Goal: Task Accomplishment & Management: Use online tool/utility

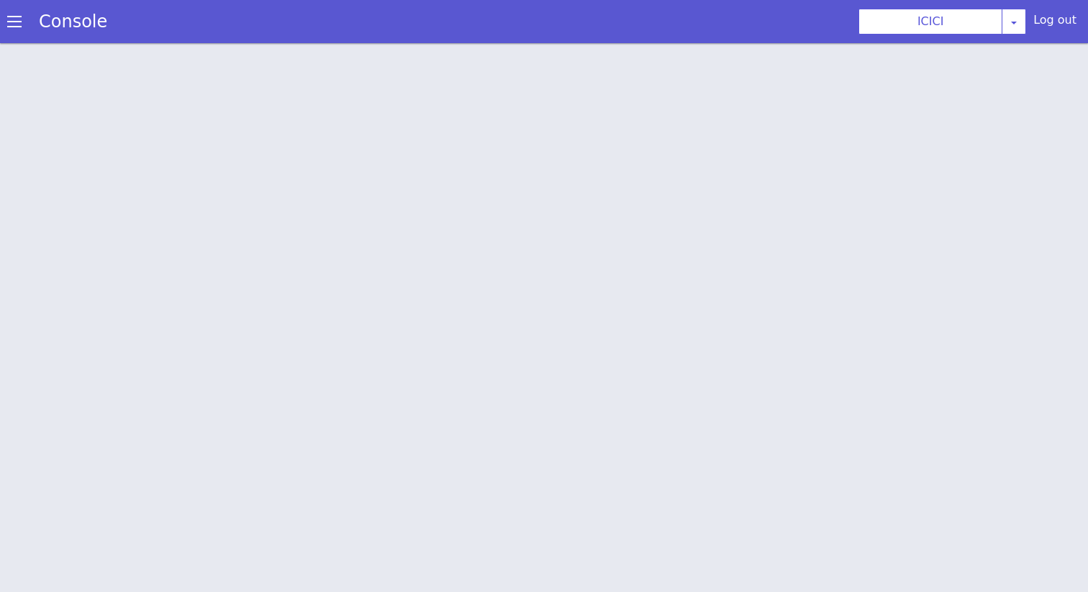
scroll to position [4, 0]
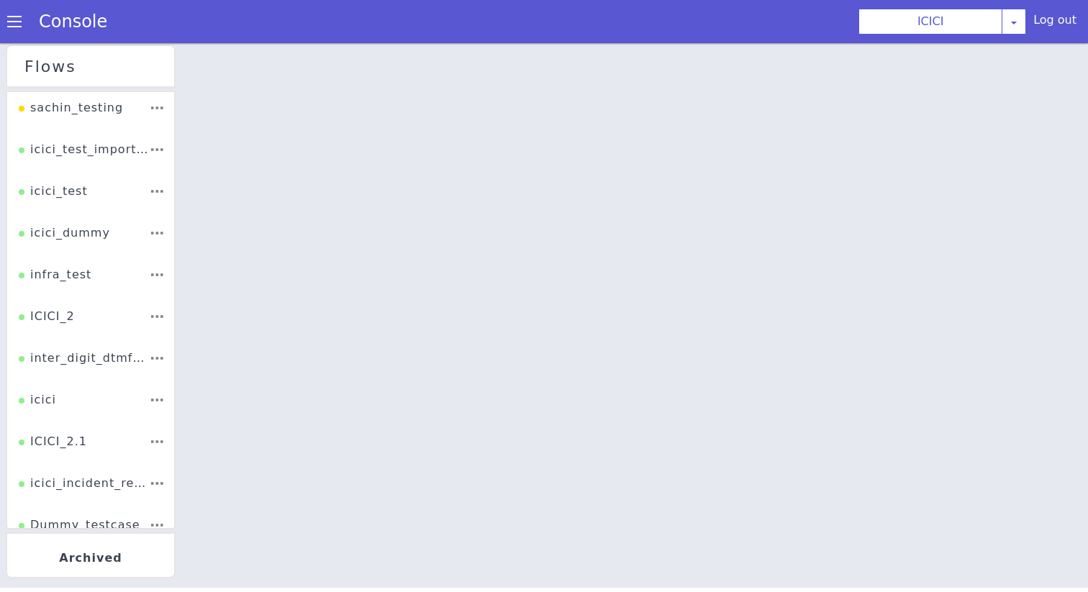
click at [71, 182] on div "ICICI_2" at bounding box center [72, 160] width 62 height 44
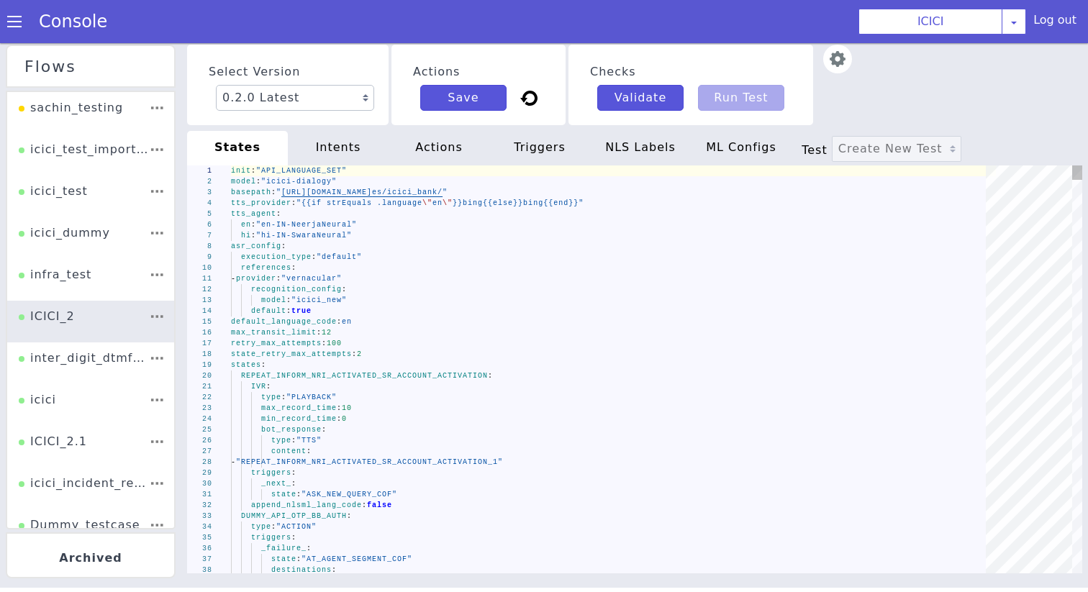
type textarea "- provider: "vernacular" recognition_config: model: "icici_new" default: true d…"
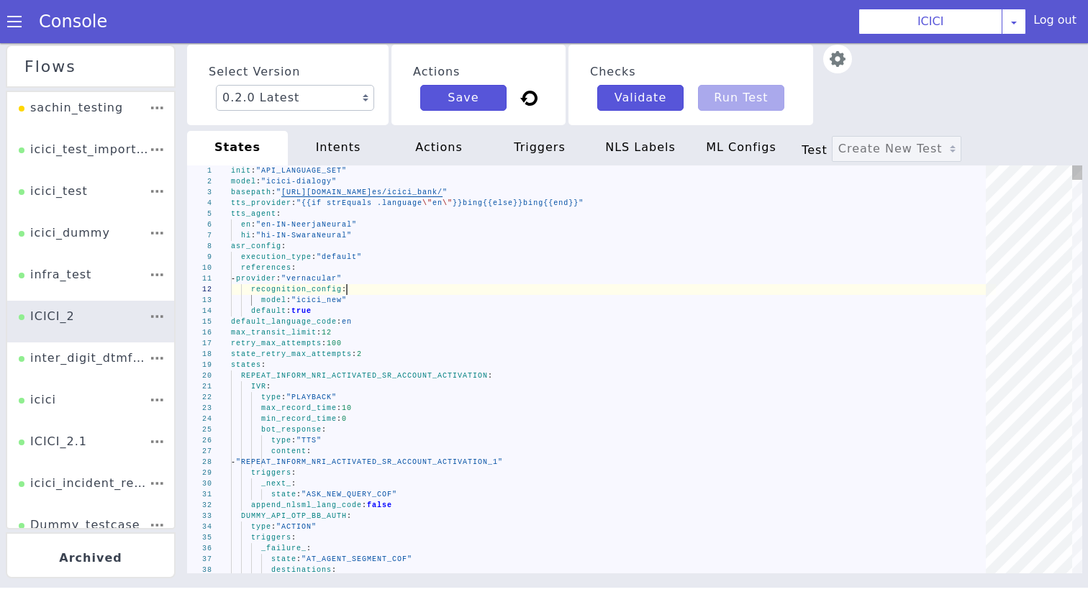
click at [453, 294] on div "recognition_config :" at bounding box center [603, 361] width 419 height 652
type textarea "e"
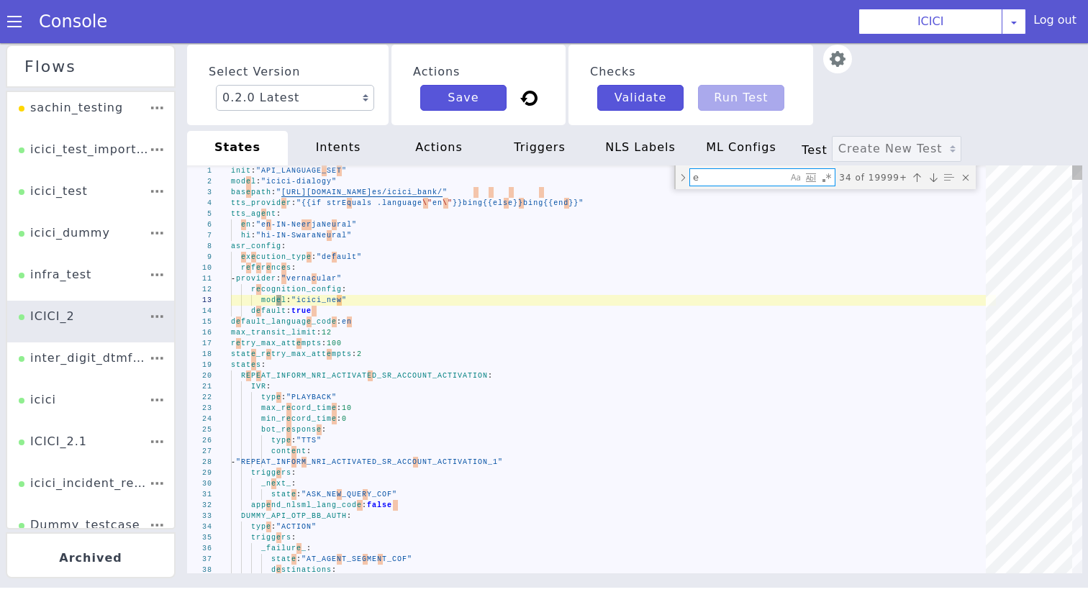
type textarea "IVR: type: "PLAYBACK" max_record_time: 10 min_record_time: 0 bot_response: type…"
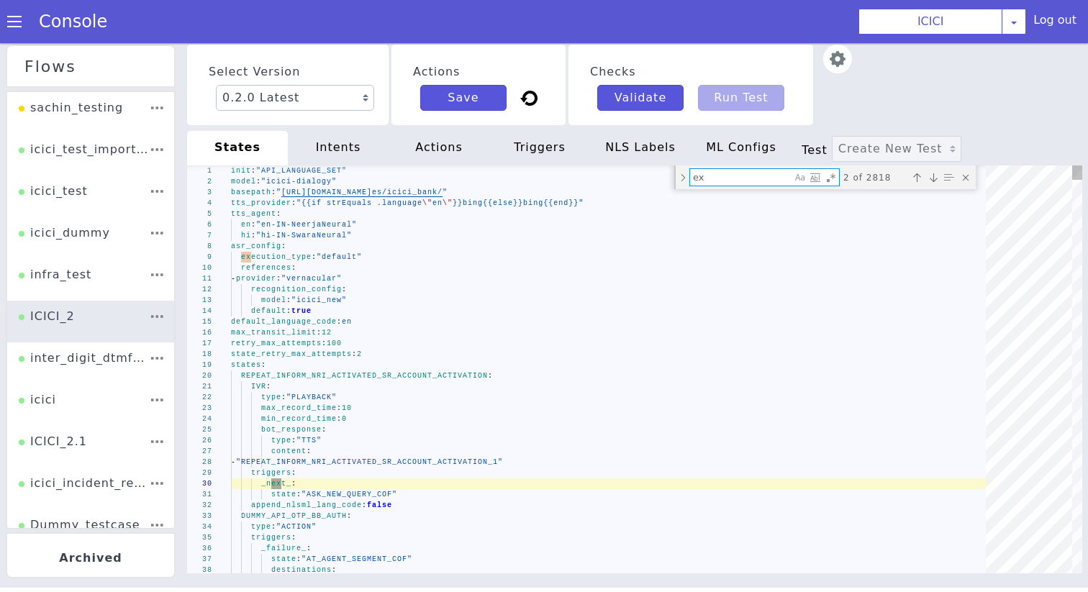
type textarea "ext"
type textarea "set_metadata: card_type: "{{.ib_777015_replace_variant}}" last_4_digits_CC: "{{…"
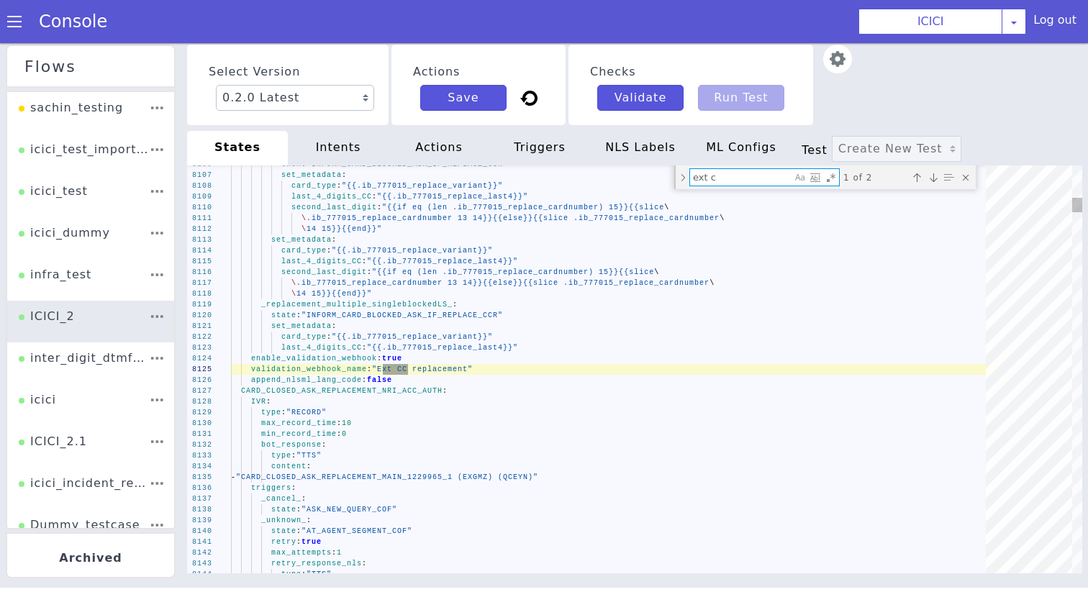
type textarea "ext cc"
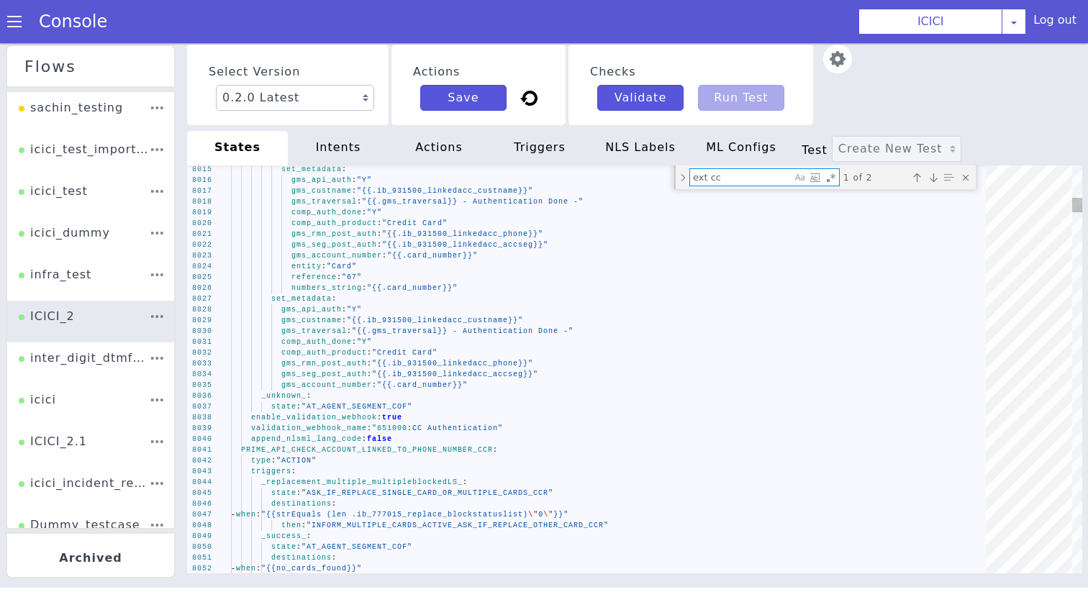
type textarea "enable_validation_webhook: true validation_webhook_name: "Ext CC replacement" a…"
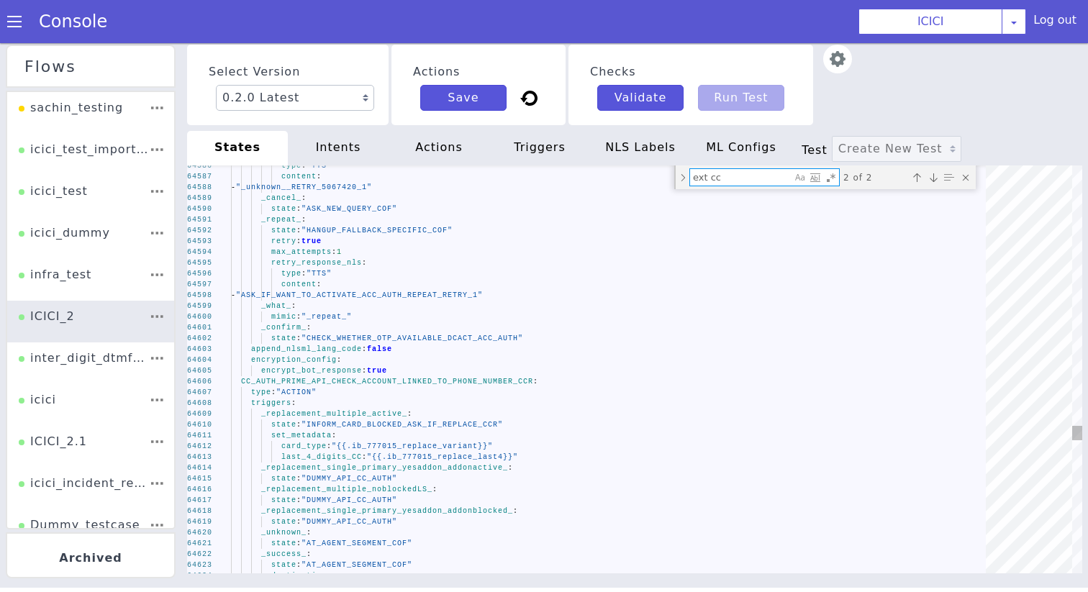
type textarea "ext cc"
type textarea "_confirm_: state: "CHECK_WHETHER_OTP_AVAILABLE_DCACT_ACC_AUTH" append_nlsml_lan…"
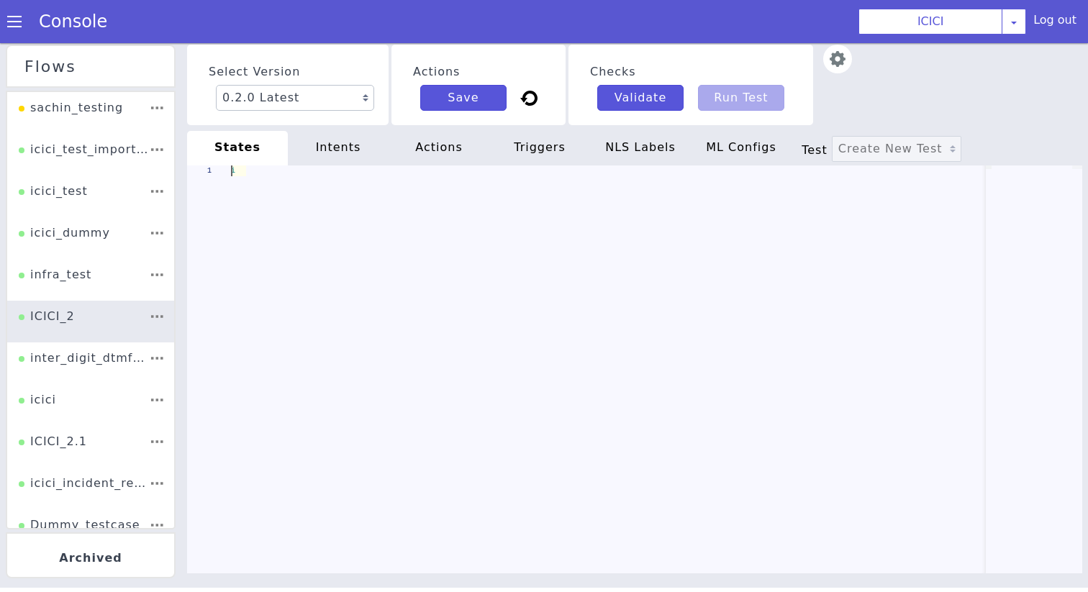
scroll to position [0, 50]
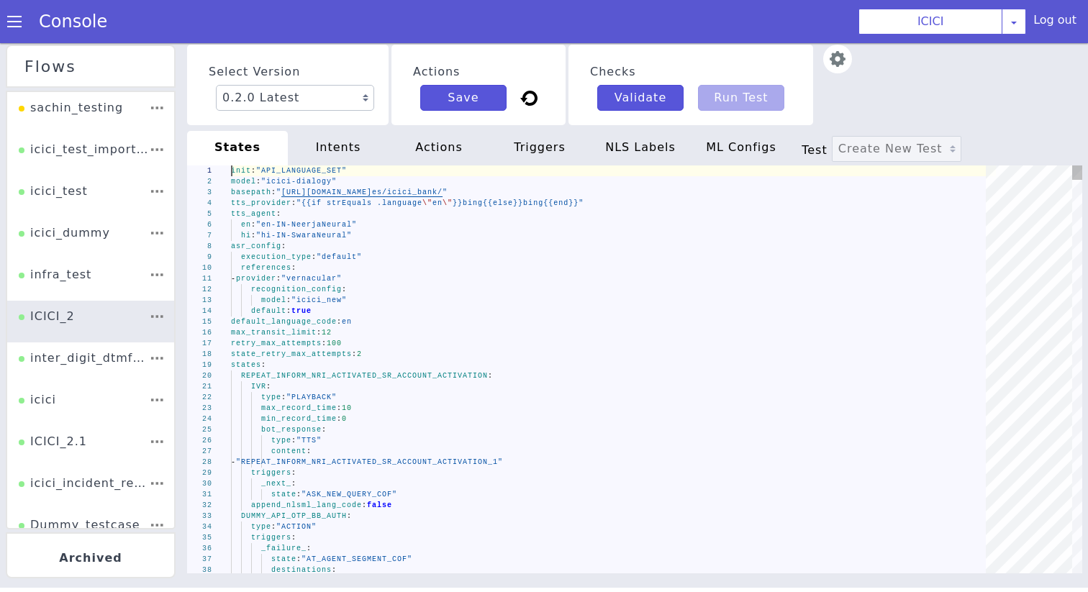
click at [431, 268] on div "references :" at bounding box center [613, 268] width 765 height 11
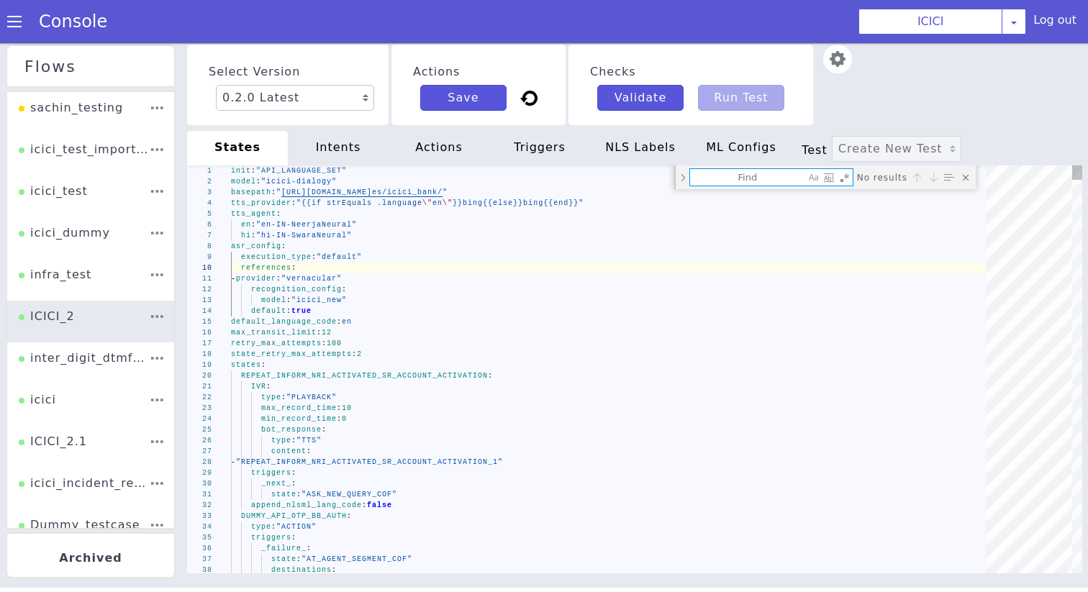
type textarea "- provider: "vernacular" recognition_config: model: "icici_new" default: true d…"
type textarea "d"
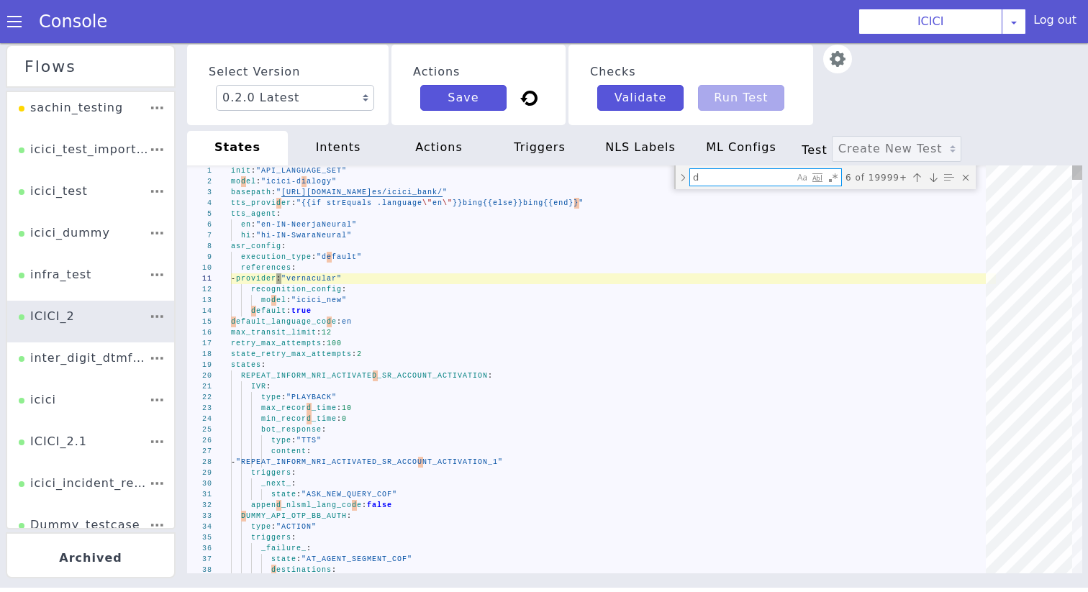
type textarea "state: "ASK_NEW_QUERY_COF" append_nlsml_lang_code: false DUMMY_API_OTP_BB_AUTH:…"
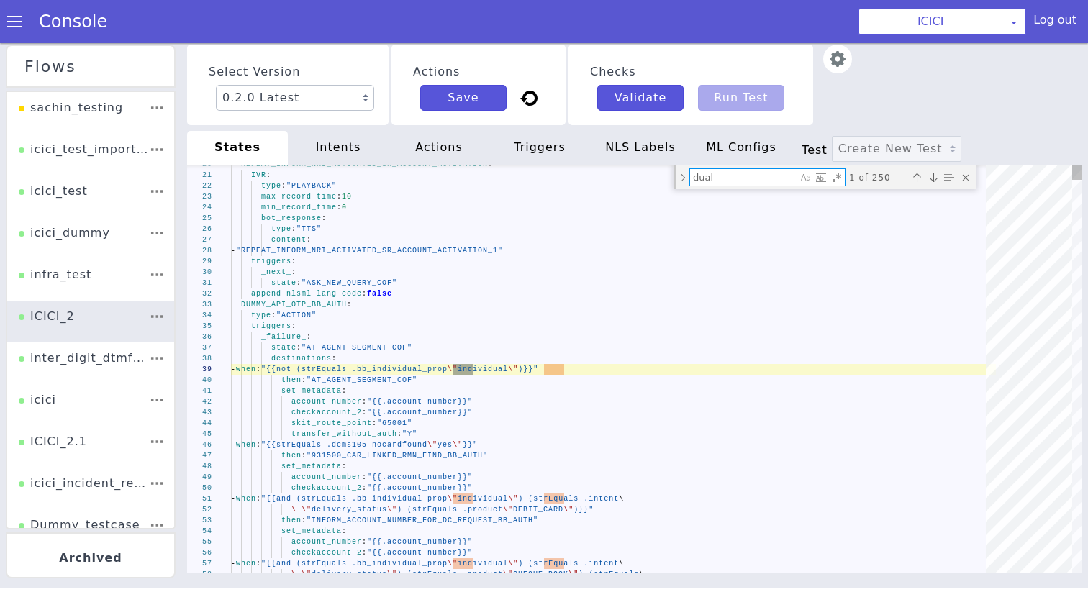
type textarea "dual_"
type textarea "'1': state: "777004_PRIME_CC_CANCELLATION" destinations: - when: "{{strEquals .…"
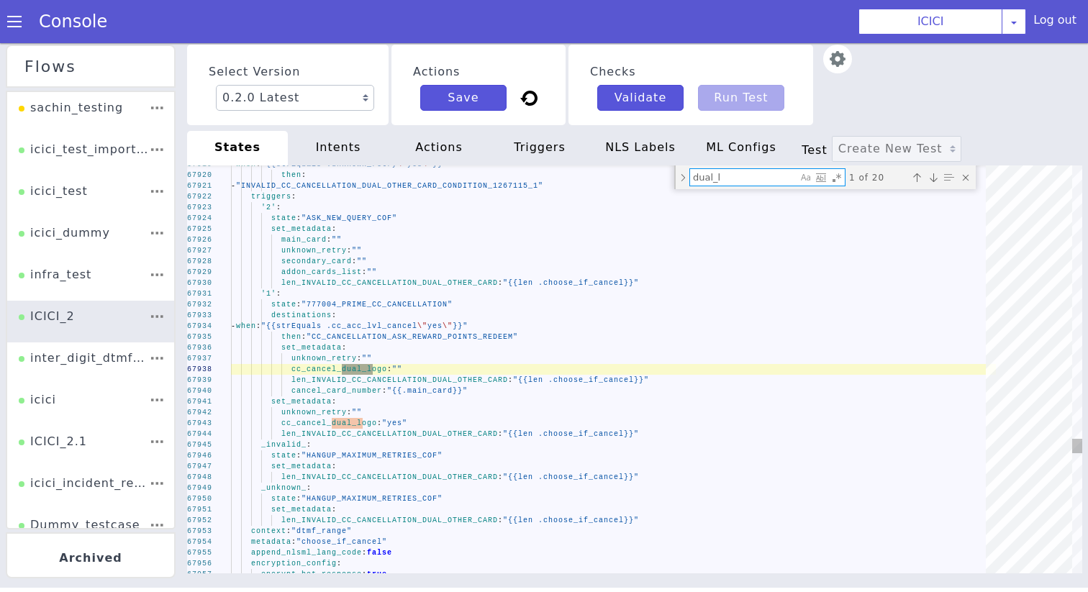
type textarea "dual_lo"
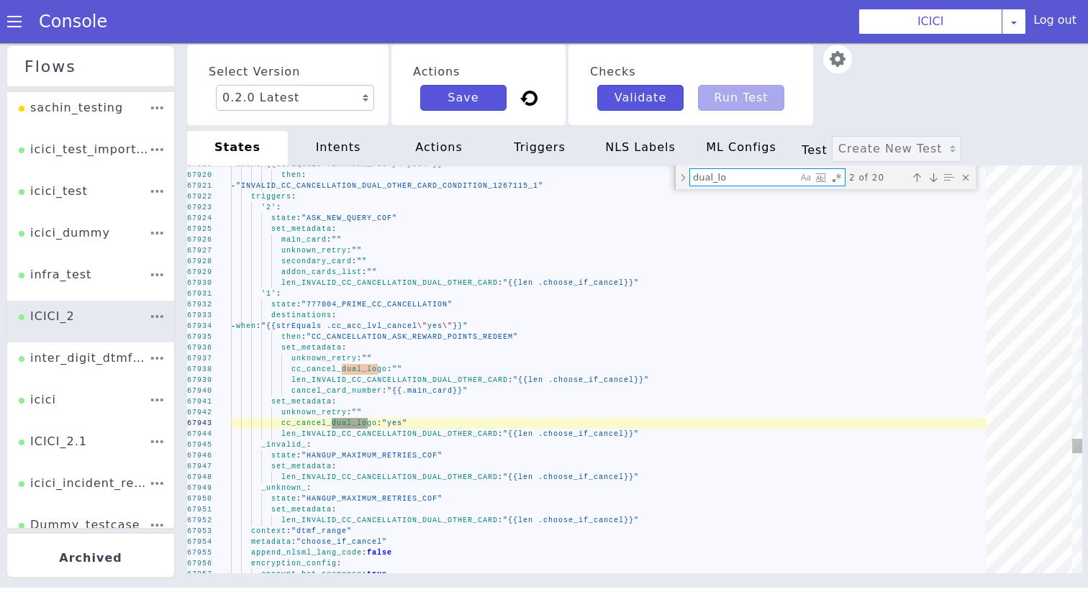
type textarea "'1': state: "777004_PRIME_CC_CANCELLATION" destinations: - when: "{{strEquals .…"
type textarea "dual_l"
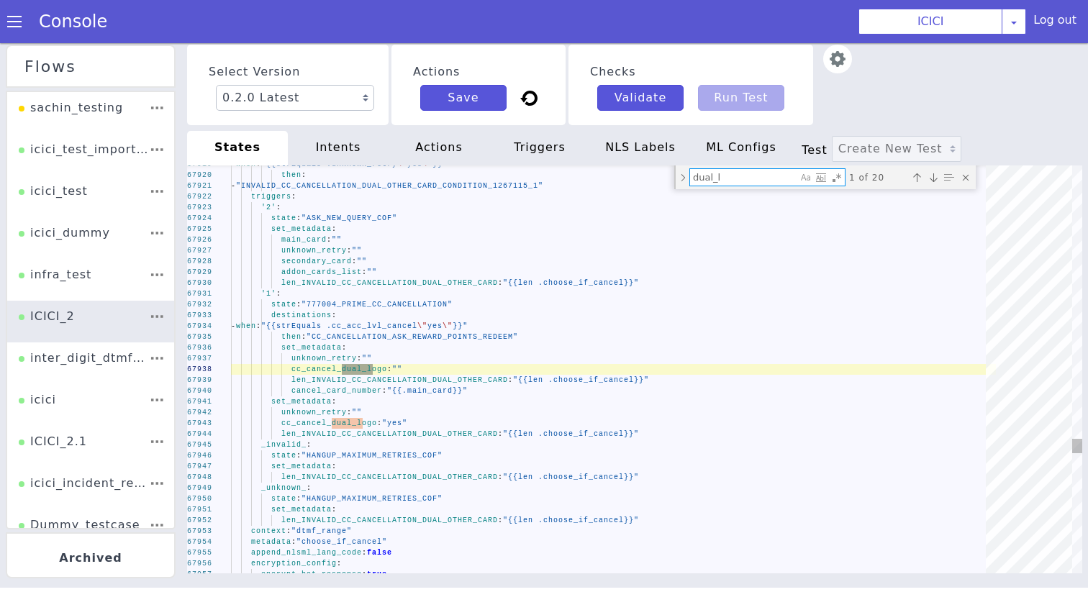
type textarea "state: "ASK_NEW_QUERY_COF" append_nlsml_lang_code: false DUMMY_API_OTP_BB_AUTH:…"
type textarea "dual_"
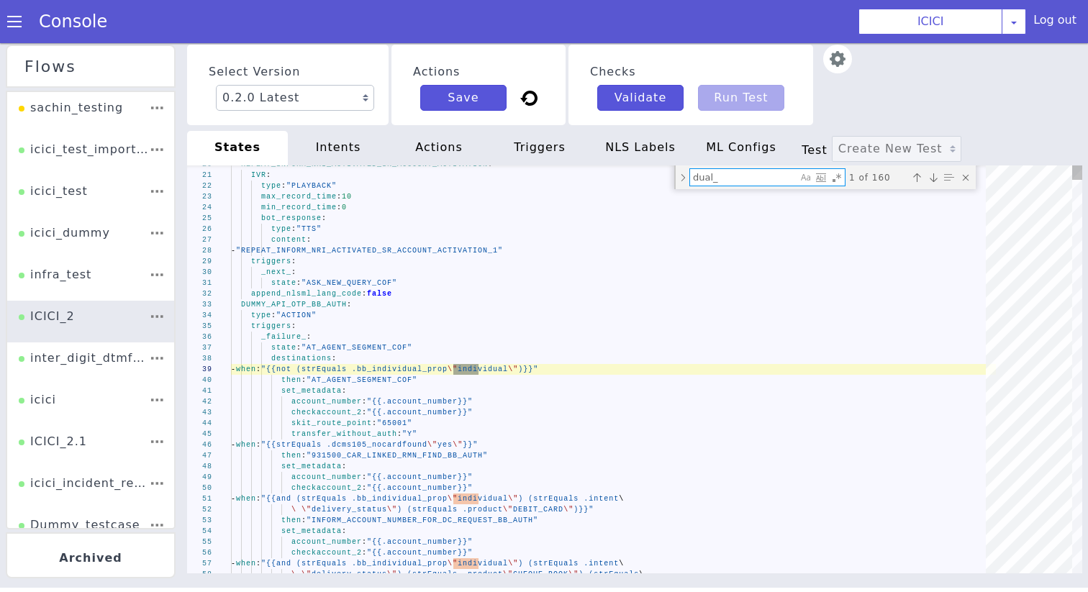
click at [693, 179] on textarea "dual_" at bounding box center [743, 177] width 107 height 17
type textarea "- "HANGUP_BRANCH_CHARGES_NOT_ACCEPTED_MAIN_1266459_1" append_nlsml_lang_code: f…"
type textarea "_dual_"
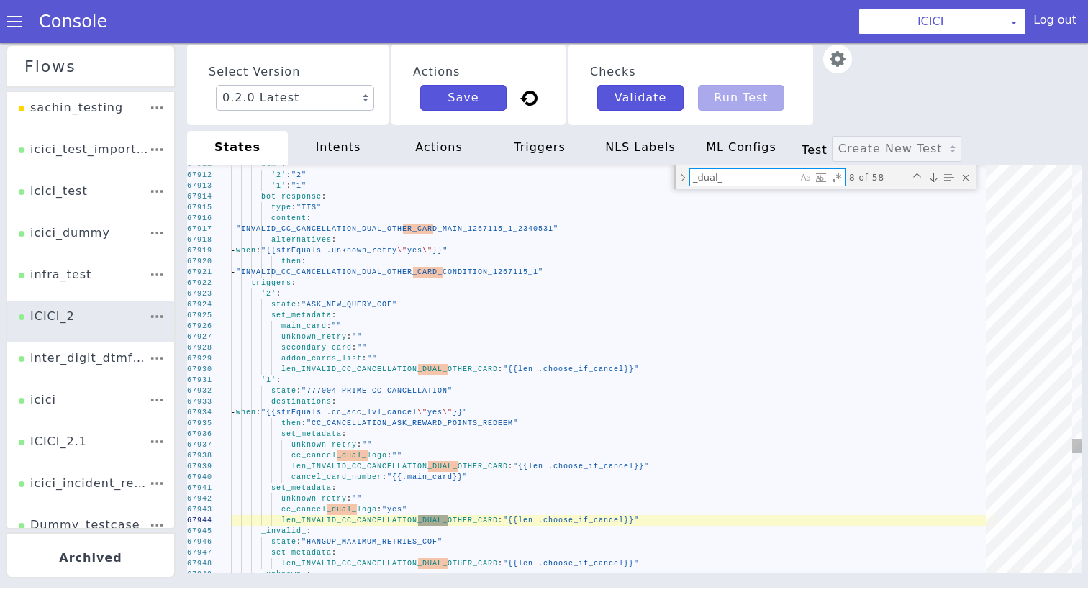
type textarea "set_metadata: len_INVALID_CC_CANCELLATION_DUAL_OTHER_CARD: "{{len .choose_if_ca…"
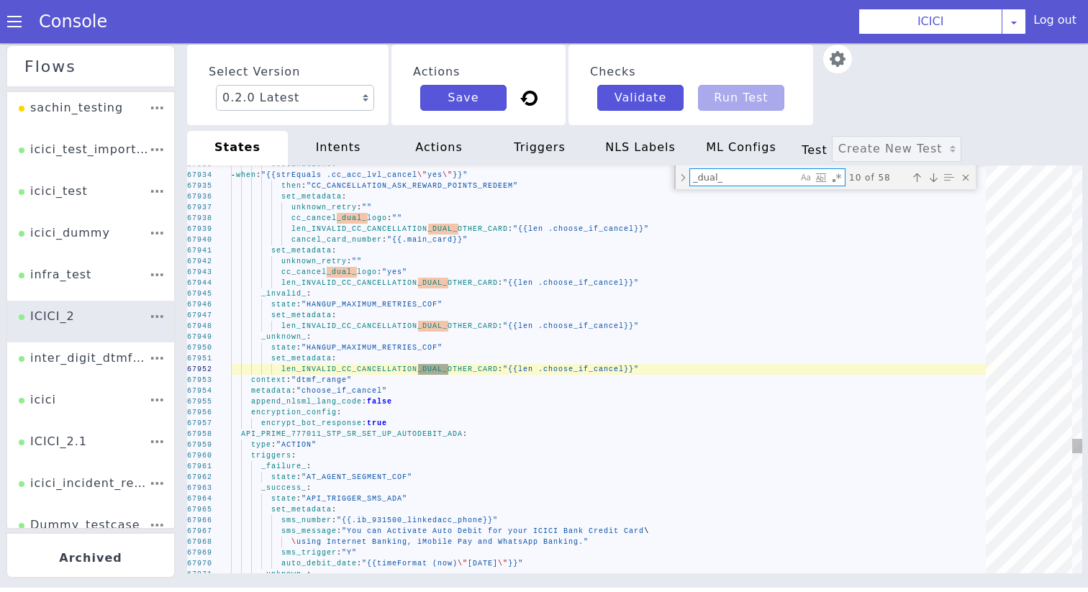
drag, startPoint x: 736, startPoint y: 184, endPoint x: 633, endPoint y: 184, distance: 103.6
click at [633, 184] on div "67933 67934 67935 67936 67937 67938 67939 67940 67941 67942 67943 67944 67945 6…" at bounding box center [634, 370] width 895 height 408
drag, startPoint x: 725, startPoint y: 175, endPoint x: 564, endPoint y: 176, distance: 161.2
click at [574, 176] on div "67933 67934 67935 67936 67937 67938 67939 67940 67941 67942 67943 67944 67945 6…" at bounding box center [631, 375] width 918 height 462
type textarea "l"
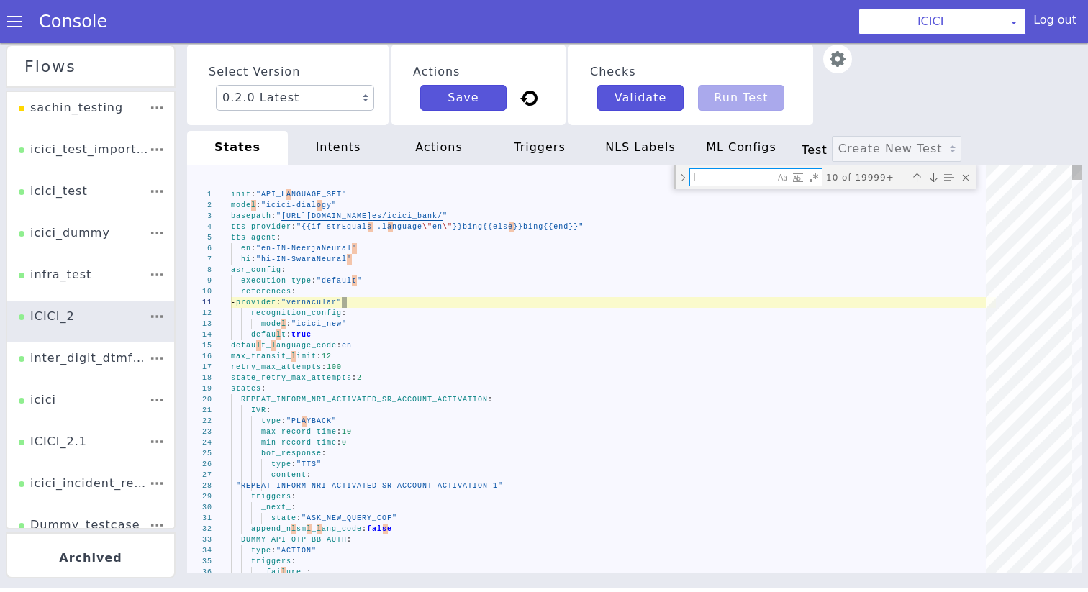
type textarea "skit_route_point: "65001" transfer_without_auth: "Y" - when: "{{and (not (strEq…"
type textarea "lo"
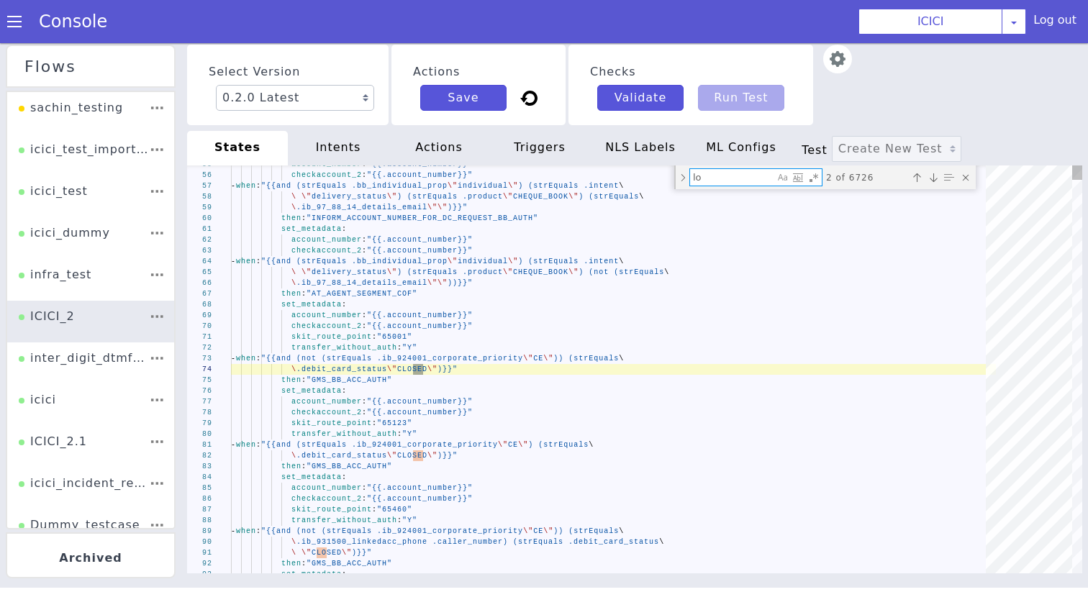
type textarea "pay_later_account_queries: state: "AT_AGENT_SEGMENT_COF" set_metadata: intent: …"
type textarea "log"
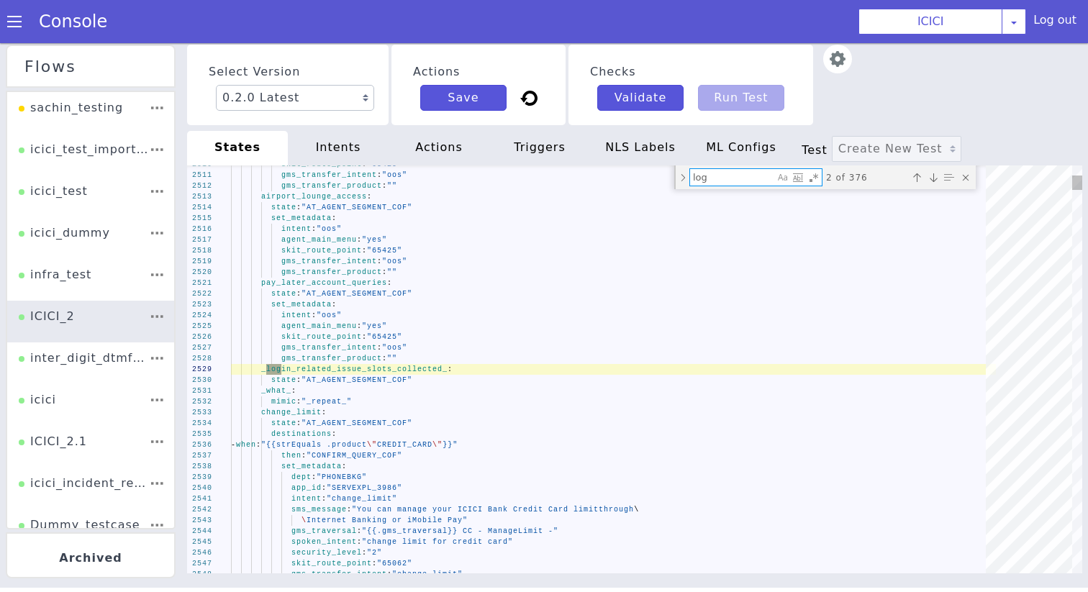
type textarea "gms_seg_post_auth: "{{.ib_931500_linkedacc_accseg}}" gms_account_number: "{{.ca…"
type textarea "logo"
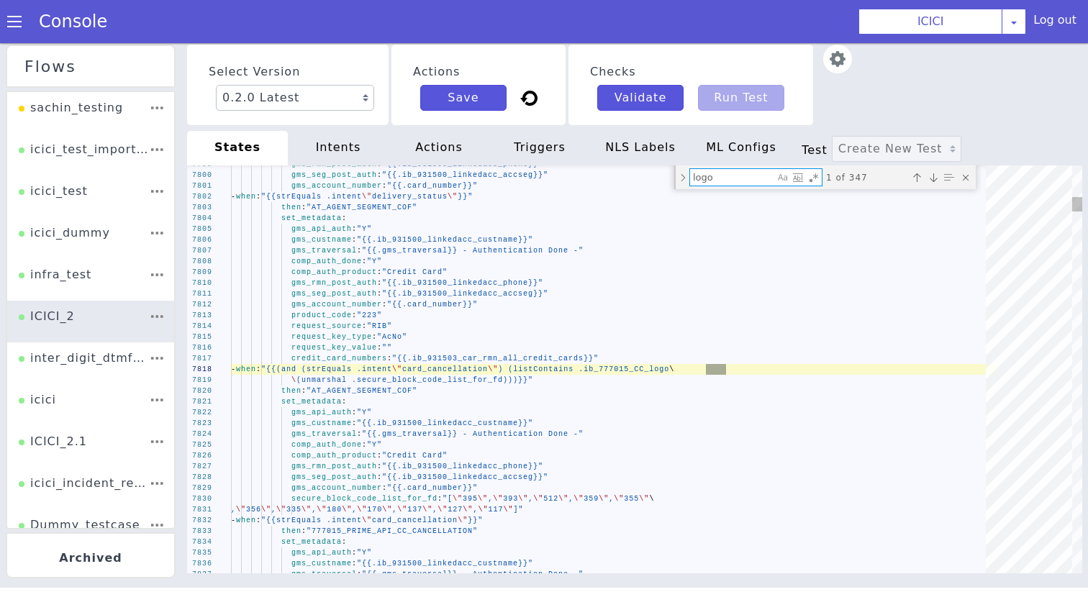
type textarea "call2pay_cc_name: "{{.ib_931500_linkedacc_maincustname}}" linked_acc_last_4: "{…"
type textarea "logo_"
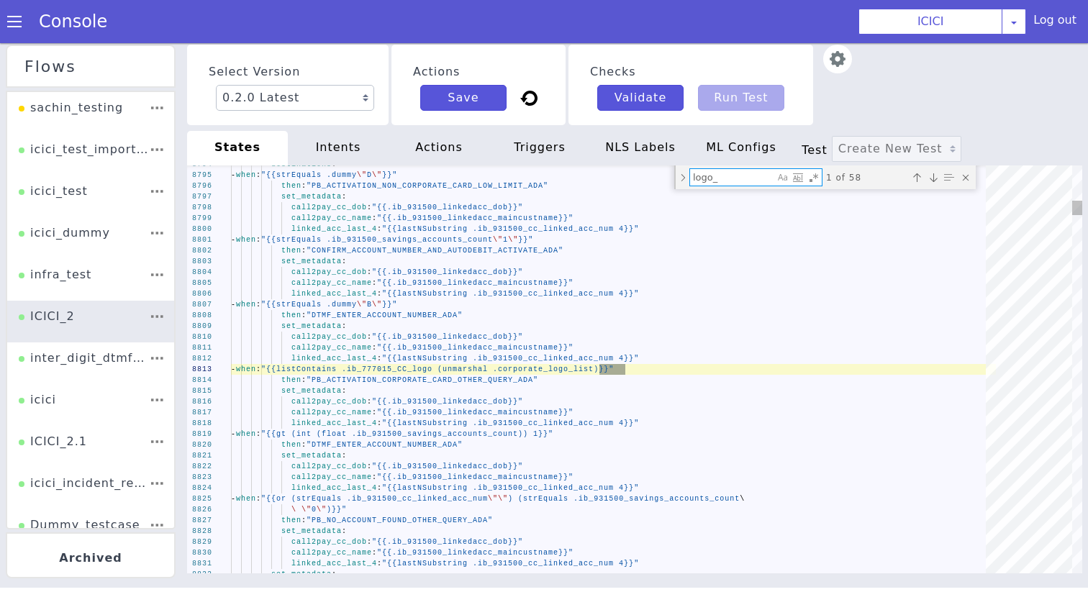
type textarea "gms_seg_post_auth: "{{.ib_931500_linkedacc_accseg}}" gms_account_number: "{{.ca…"
type textarea "logo"
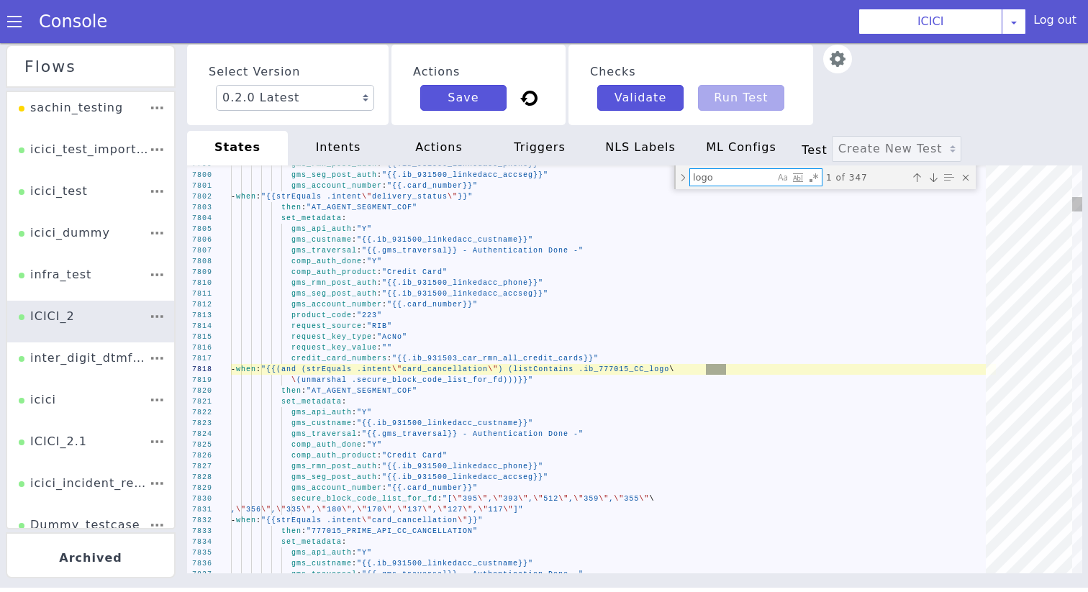
type textarea "pay_later_account_queries: state: "AT_AGENT_SEGMENT_COF" set_metadata: intent: …"
type textarea "log"
type textarea "skit_route_point: "65001" transfer_without_auth: "Y" - when: "{{and (not (strEq…"
type textarea "lo"
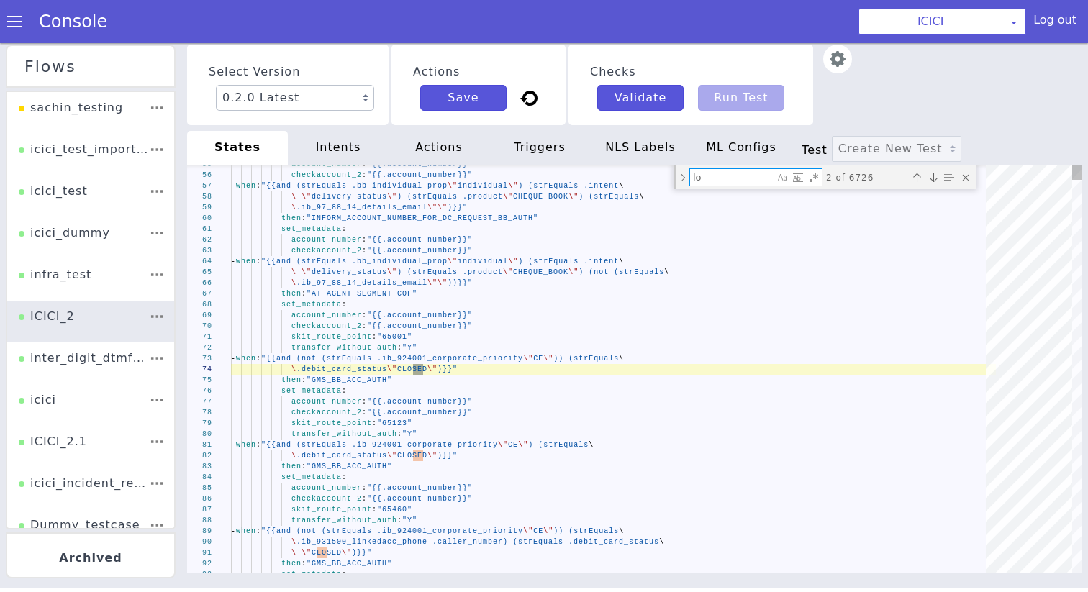
type textarea "- provider: "vernacular" recognition_config: model: "icici_new" default: true d…"
type textarea "l"
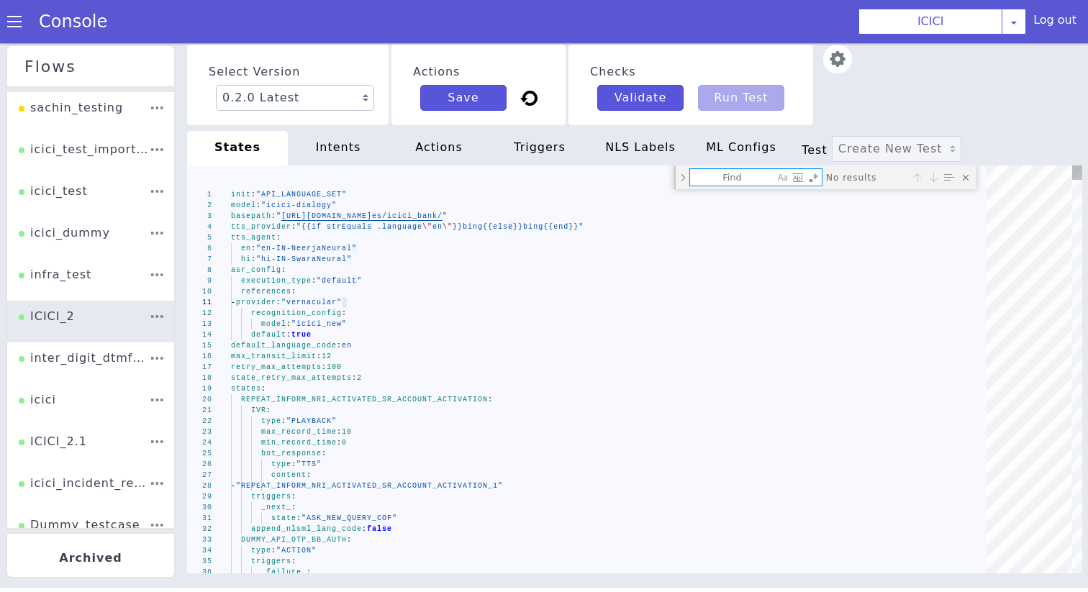
type textarea "d"
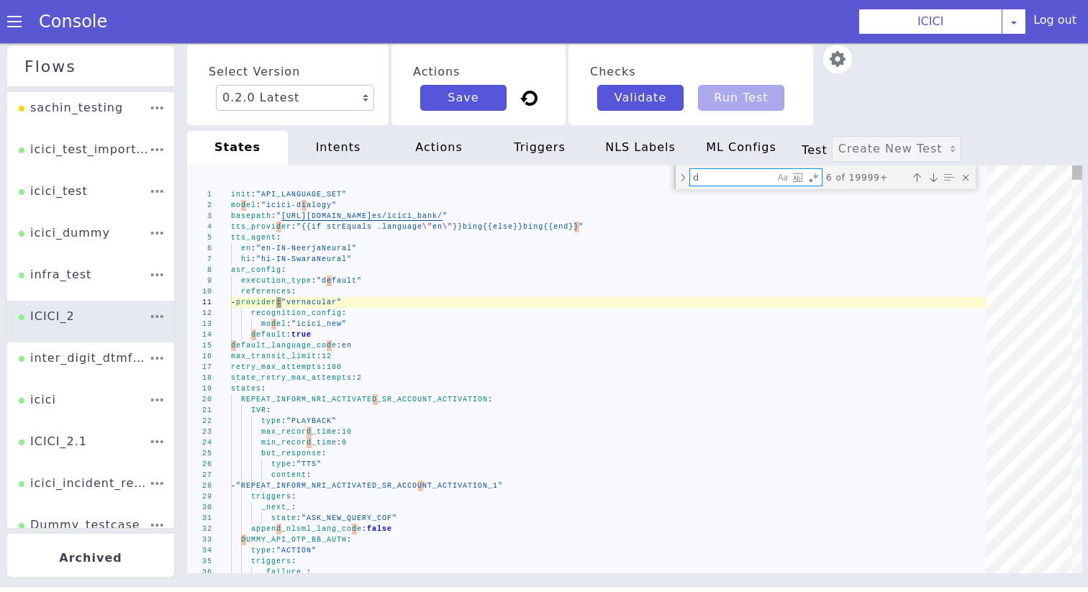
type textarea "state: "ASK_NEW_QUERY_COF" append_nlsml_lang_code: false DUMMY_API_OTP_BB_AUTH:…"
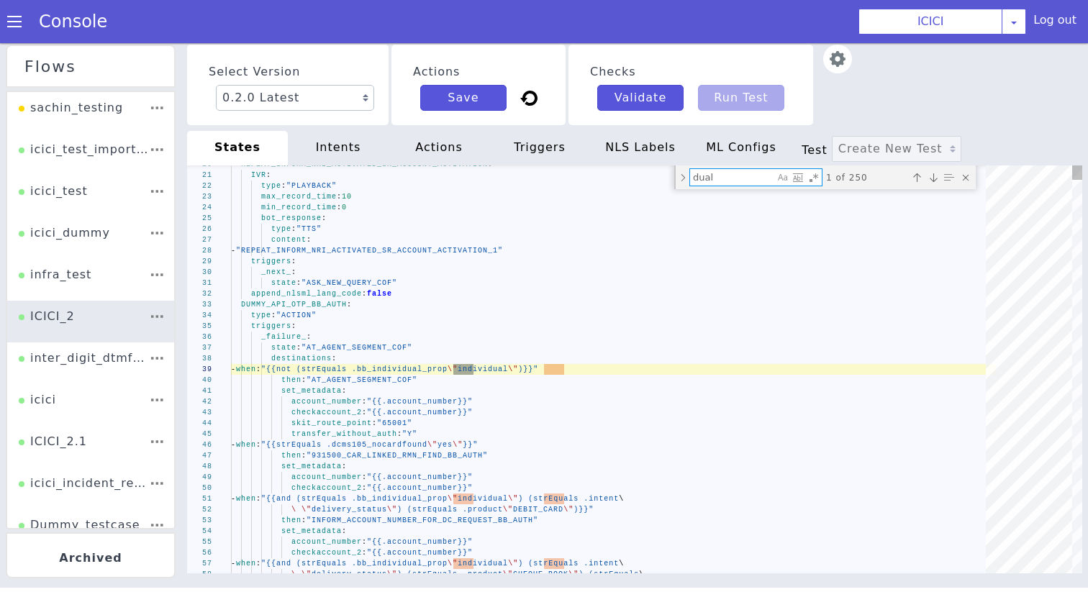
type textarea "dual_"
type textarea "'1': state: "777004_PRIME_CC_CANCELLATION" destinations: - when: "{{strEquals .…"
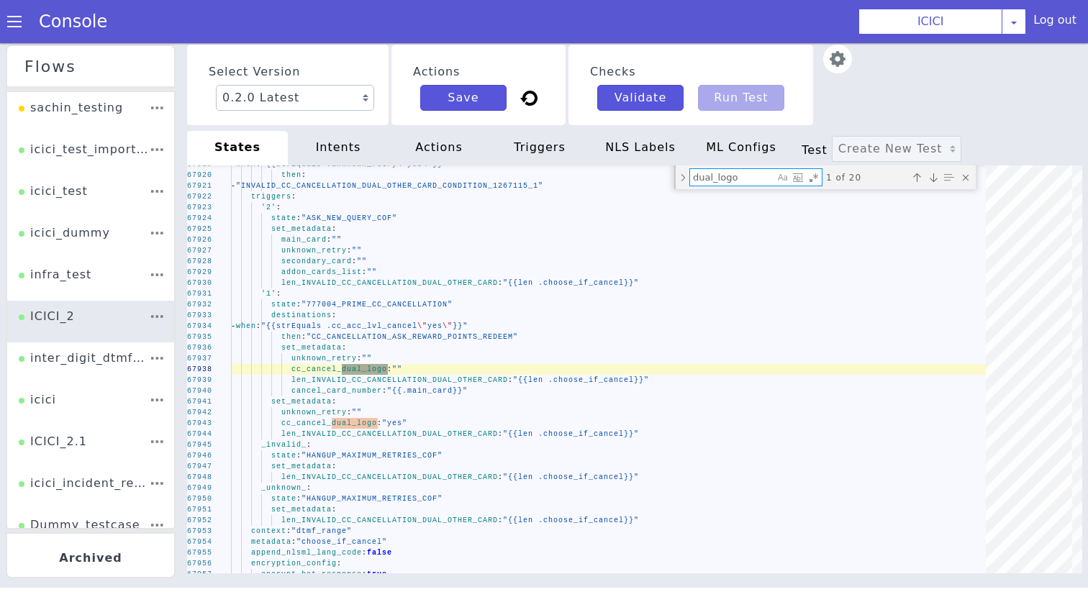
type textarea "dual_logo"
